Goal: Information Seeking & Learning: Learn about a topic

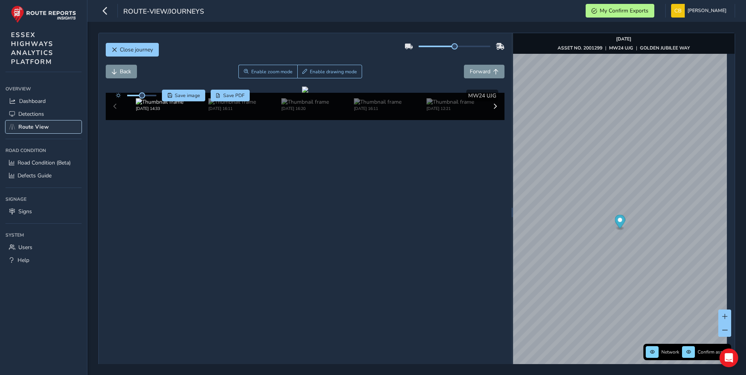
click at [30, 126] on span "Route View" at bounding box center [33, 126] width 30 height 7
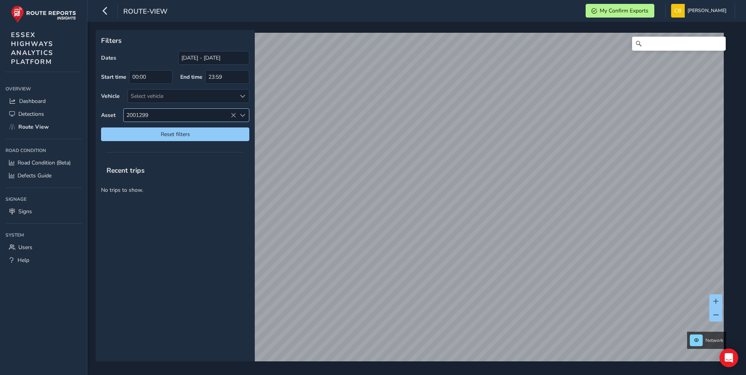
drag, startPoint x: 235, startPoint y: 114, endPoint x: 206, endPoint y: 118, distance: 30.0
click at [235, 114] on icon at bounding box center [233, 115] width 5 height 5
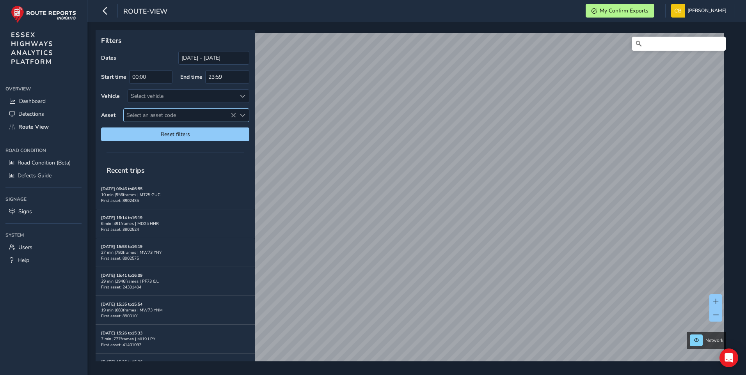
click at [150, 114] on span "Select an asset code" at bounding box center [180, 115] width 112 height 13
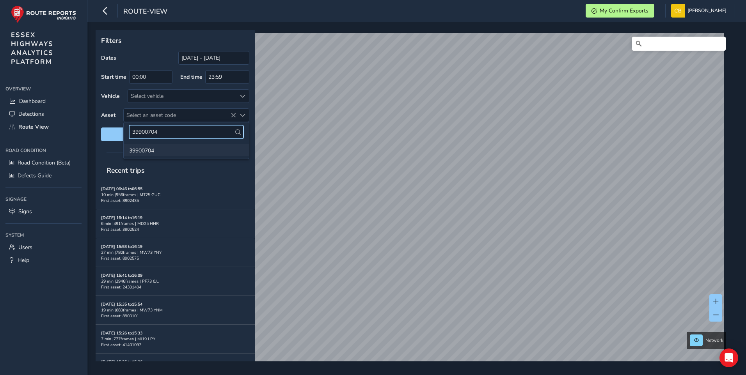
type input "39900704"
click at [158, 149] on li "39900704" at bounding box center [186, 150] width 125 height 12
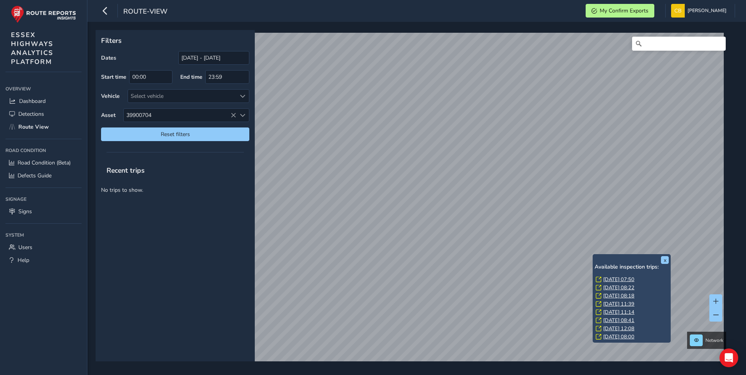
click at [622, 279] on link "[DATE] 07:50" at bounding box center [618, 279] width 31 height 7
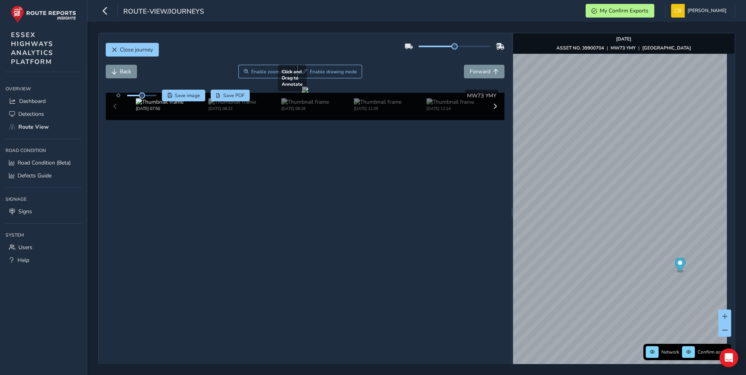
click at [308, 93] on div at bounding box center [305, 90] width 6 height 6
drag, startPoint x: 268, startPoint y: 74, endPoint x: 281, endPoint y: 114, distance: 42.2
click at [268, 75] on button "Enable zoom mode" at bounding box center [267, 72] width 59 height 14
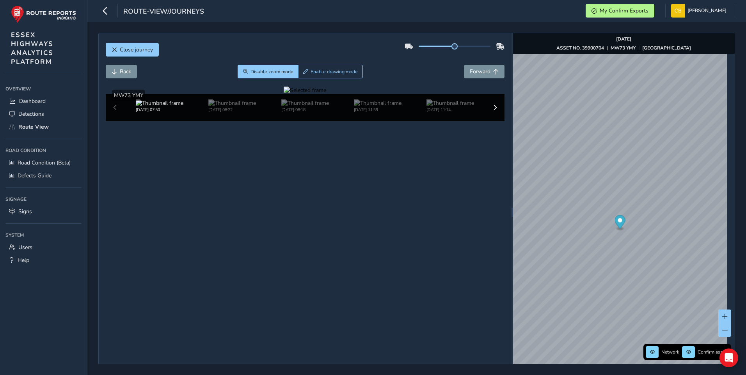
click at [307, 94] on div at bounding box center [305, 90] width 43 height 7
click at [319, 238] on img at bounding box center [453, 124] width 1124 height 632
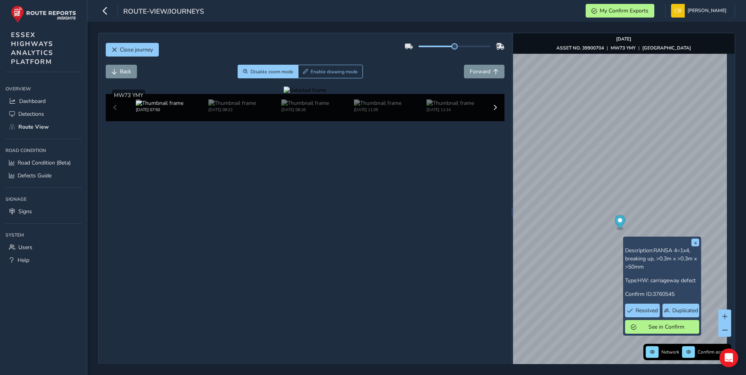
click at [326, 94] on div at bounding box center [305, 90] width 43 height 7
